Goal: Task Accomplishment & Management: Complete application form

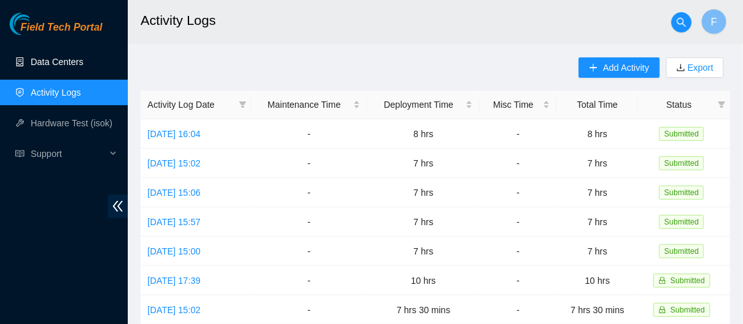
click at [63, 63] on link "Data Centers" at bounding box center [57, 62] width 52 height 10
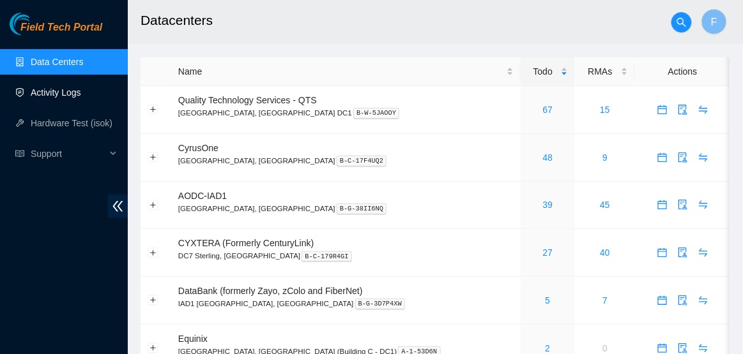
click at [61, 98] on link "Activity Logs" at bounding box center [56, 92] width 50 height 10
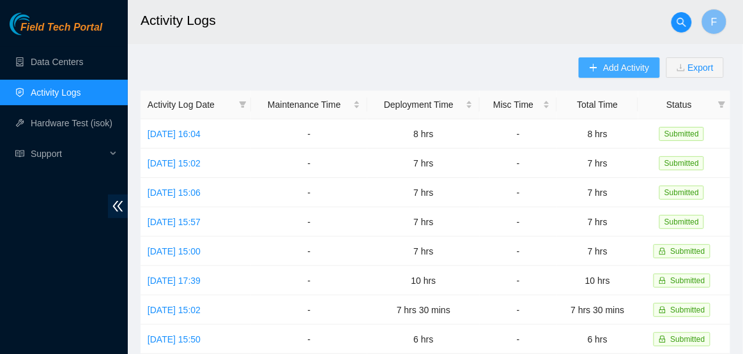
click at [583, 68] on button "Add Activity" at bounding box center [618, 67] width 80 height 20
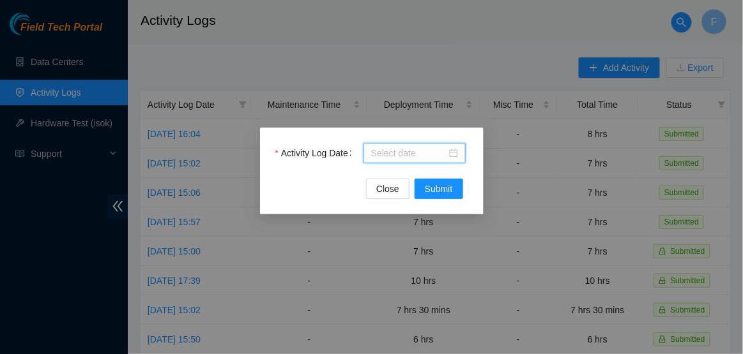
click at [444, 155] on body "Field Tech Portal Data Centers Activity Logs Hardware Test (isok) Support Activ…" at bounding box center [371, 177] width 743 height 354
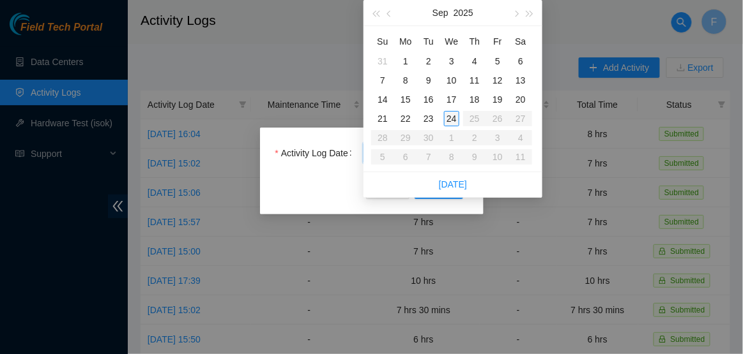
type input "2025-09-24"
click at [453, 121] on div "24" at bounding box center [451, 118] width 15 height 15
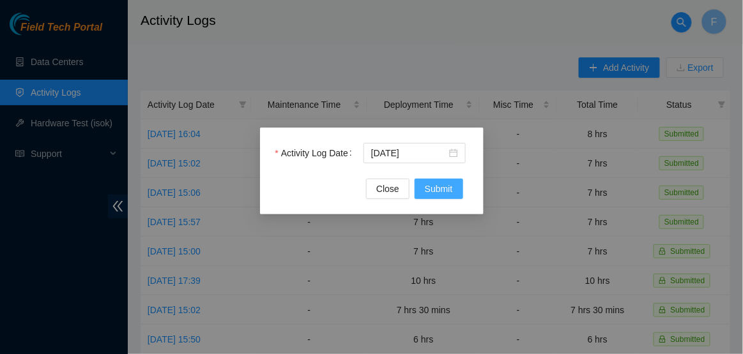
click at [444, 186] on span "Submit" at bounding box center [439, 189] width 28 height 14
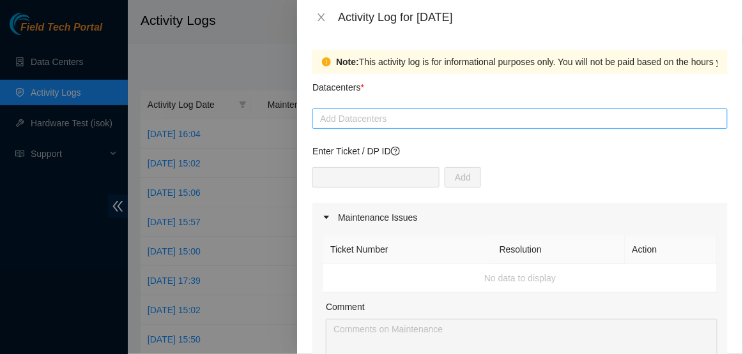
click at [421, 121] on div at bounding box center [519, 118] width 409 height 15
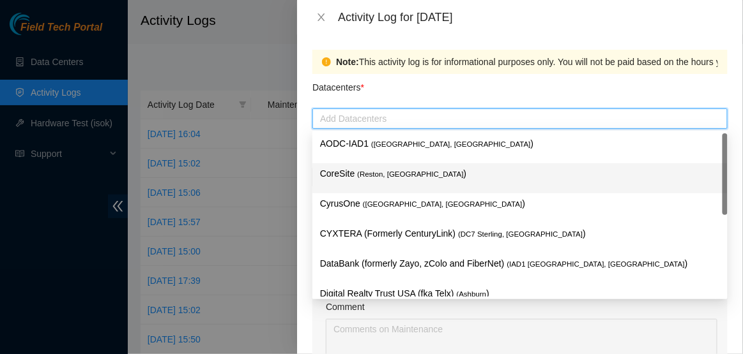
scroll to position [139, 0]
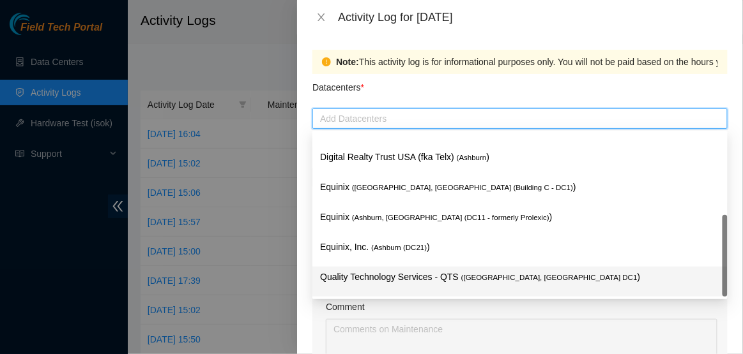
click at [372, 270] on p "Quality Technology Services - QTS ( Ashburn, VA DC1 )" at bounding box center [520, 277] width 400 height 15
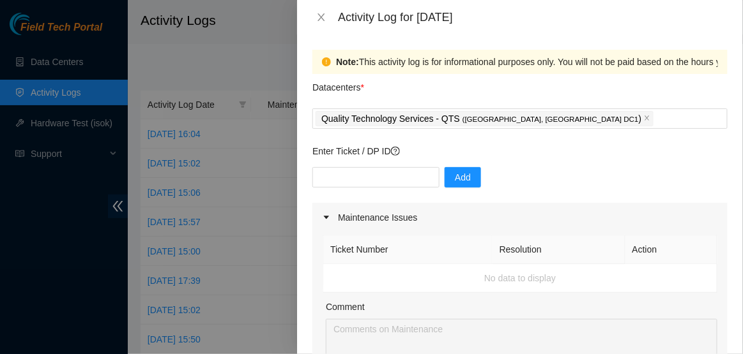
click at [528, 80] on div "Datacenters *" at bounding box center [519, 91] width 415 height 34
click at [405, 173] on input "text" at bounding box center [375, 177] width 127 height 20
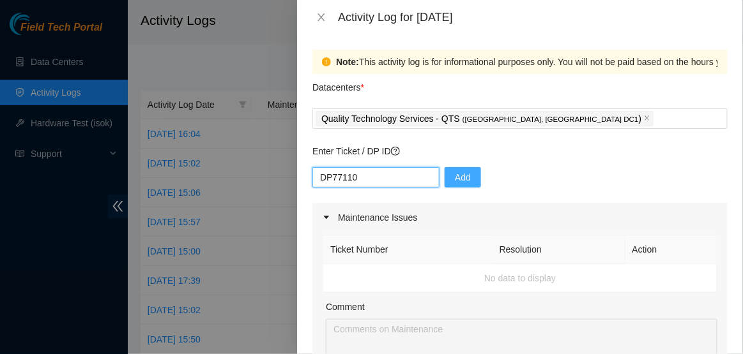
type input "DP77110"
click at [455, 179] on span "Add" at bounding box center [463, 177] width 16 height 14
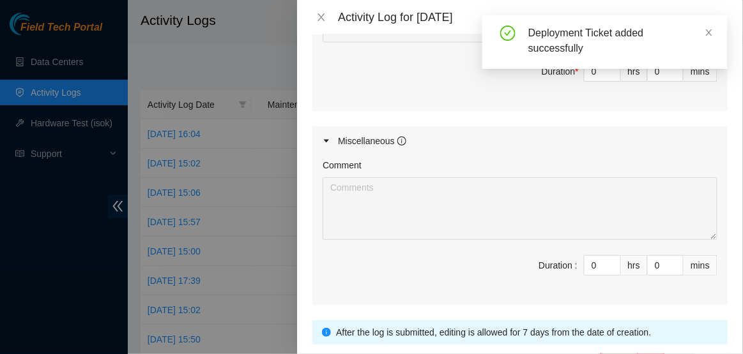
scroll to position [488, 0]
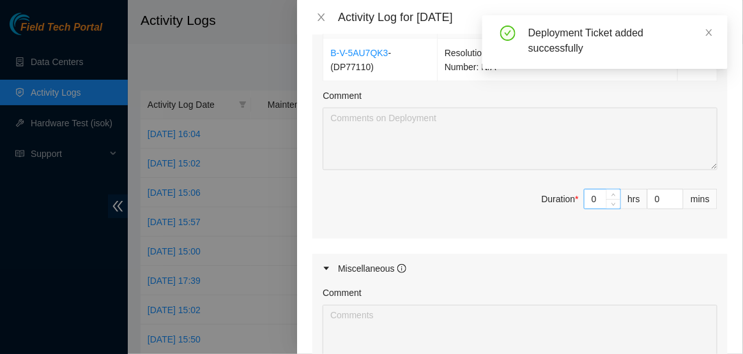
click at [605, 200] on input "0" at bounding box center [602, 199] width 36 height 19
type input "9"
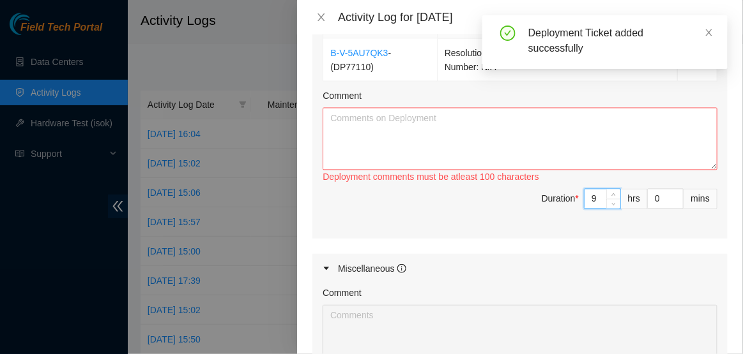
type input "9"
click at [439, 117] on textarea "Comment" at bounding box center [519, 139] width 395 height 63
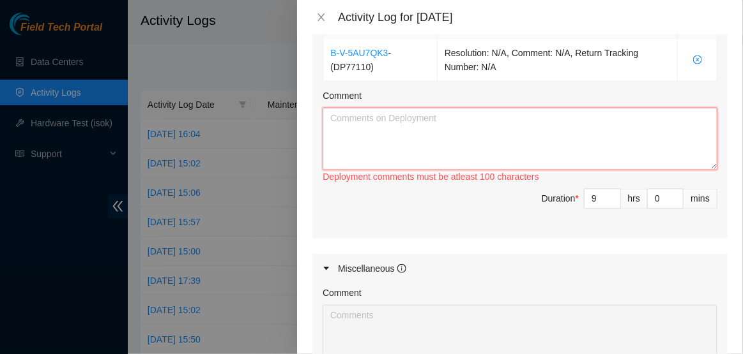
paste textarea "Hi Dave, EOD Report: -Performed Tshooting for NIE Eric-1. Rebooting h17318-iad3…"
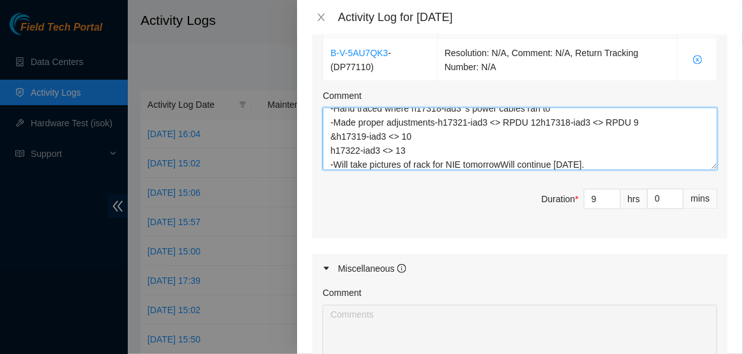
scroll to position [705, 0]
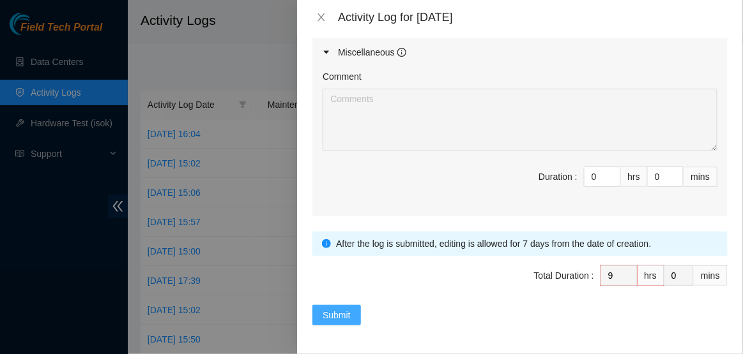
type textarea "Hi Dave, EOD Report: -Performed Tshooting for NIE Eric-1. Rebooting h17318-iad3…"
click at [339, 309] on span "Submit" at bounding box center [336, 315] width 28 height 14
